Goal: Information Seeking & Learning: Check status

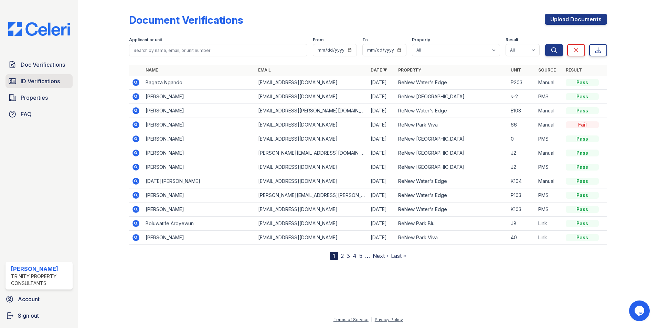
click at [39, 82] on span "ID Verifications" at bounding box center [40, 81] width 39 height 8
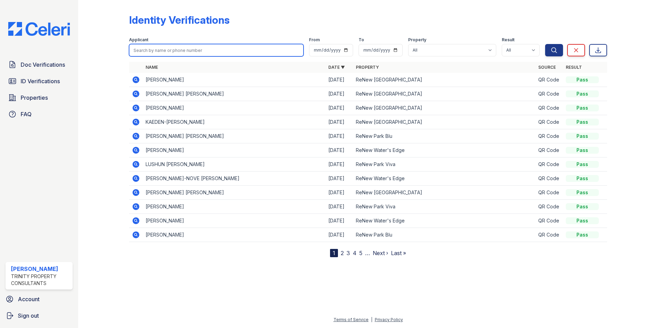
click at [183, 54] on input "search" at bounding box center [216, 50] width 175 height 12
click at [141, 55] on input "kill" at bounding box center [216, 50] width 175 height 12
type input "[PERSON_NAME]"
click at [545, 44] on button "Search" at bounding box center [554, 50] width 18 height 12
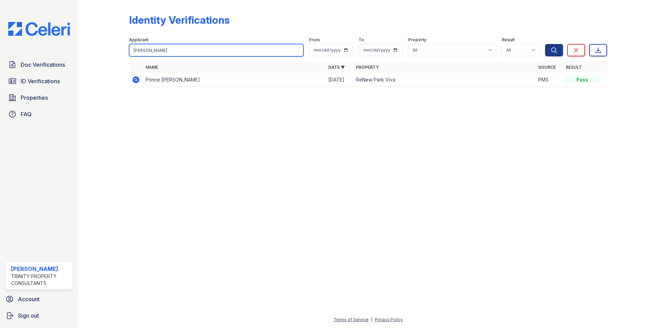
drag, startPoint x: 174, startPoint y: 50, endPoint x: 130, endPoint y: 56, distance: 44.8
click at [130, 56] on input "[PERSON_NAME]" at bounding box center [216, 50] width 175 height 12
type input "[PERSON_NAME]"
click at [545, 44] on button "Search" at bounding box center [554, 50] width 18 height 12
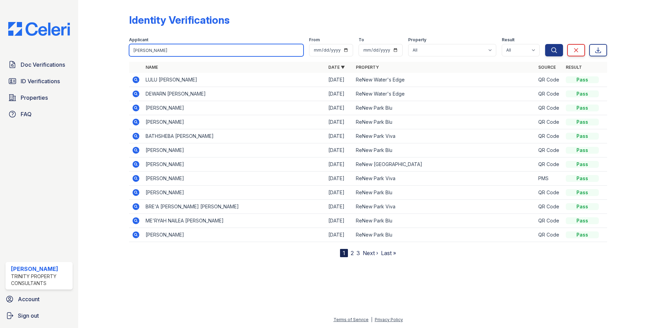
drag, startPoint x: 223, startPoint y: 49, endPoint x: 120, endPoint y: 53, distance: 103.4
click at [120, 53] on div "Identity Verifications Filter Applicant [PERSON_NAME] From To Property All ReNe…" at bounding box center [368, 134] width 558 height 269
click at [300, 21] on div "Identity Verifications" at bounding box center [368, 23] width 478 height 18
click at [291, 22] on div "Identity Verifications" at bounding box center [368, 23] width 478 height 18
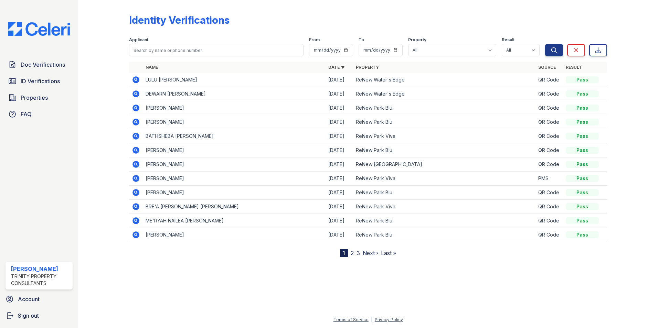
click at [291, 22] on div "Identity Verifications" at bounding box center [368, 23] width 478 height 18
click at [257, 23] on div "Identity Verifications" at bounding box center [368, 23] width 478 height 18
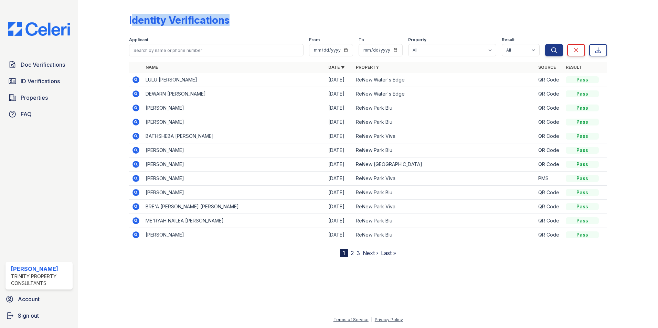
click at [255, 21] on div "Identity Verifications" at bounding box center [368, 23] width 478 height 18
click at [283, 39] on div "Applicant" at bounding box center [216, 40] width 175 height 7
click at [477, 20] on div "Identity Verifications" at bounding box center [368, 23] width 478 height 18
